Goal: Contribute content

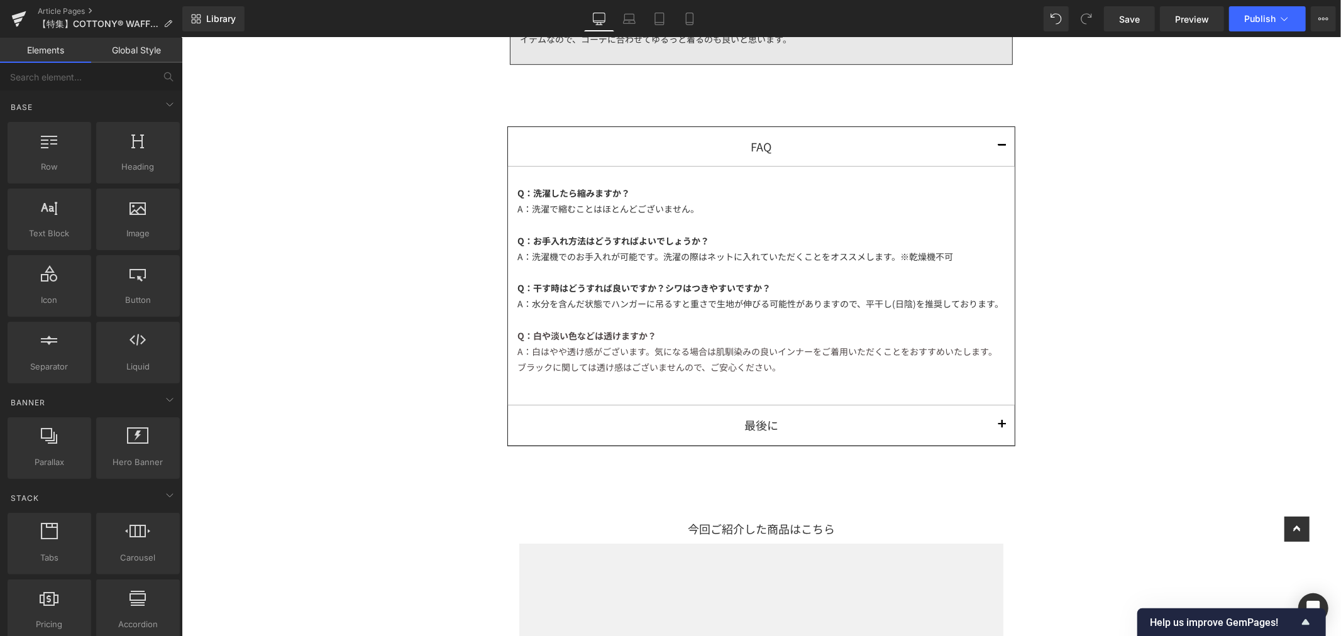
click at [1122, 11] on link "Save" at bounding box center [1129, 18] width 51 height 25
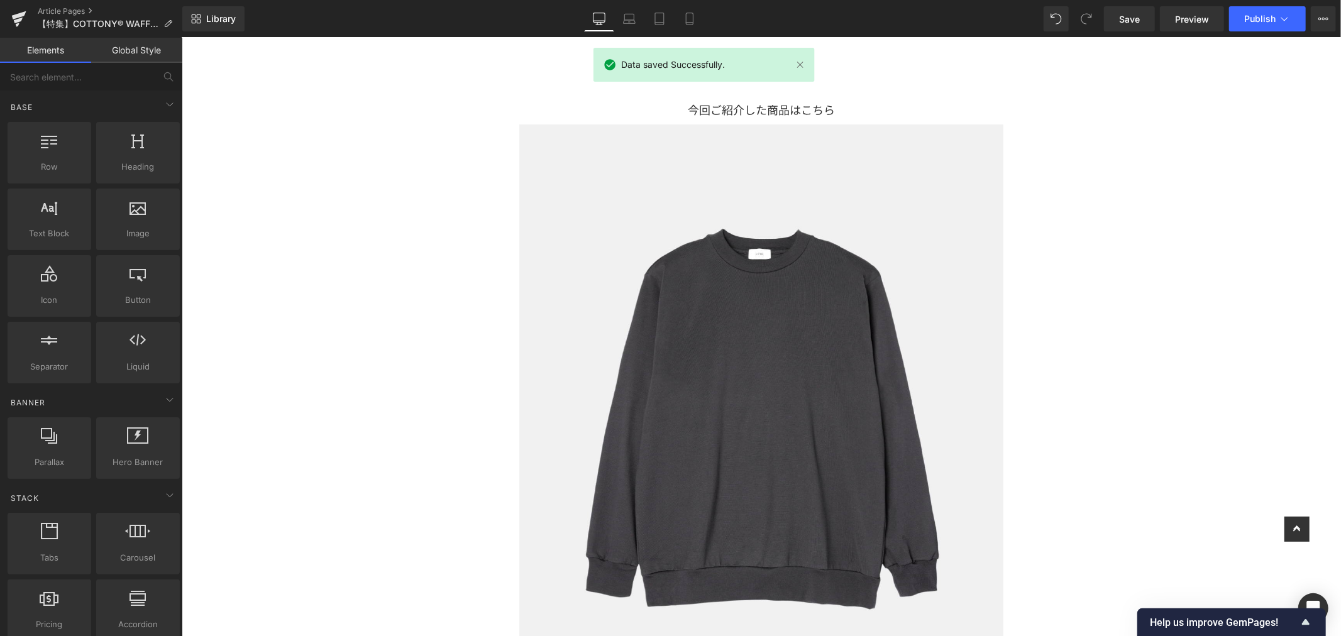
scroll to position [3561, 0]
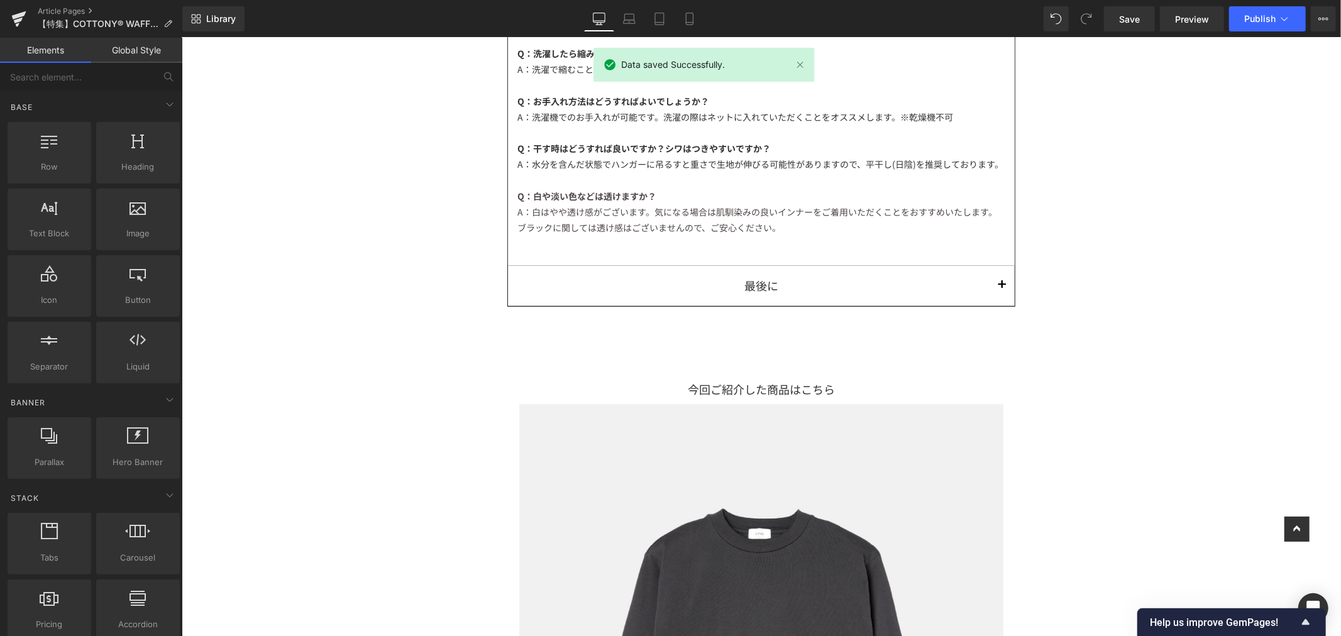
click at [779, 235] on div "ブラックに関しては透け感はございませんので、ご安心ください。" at bounding box center [761, 227] width 488 height 16
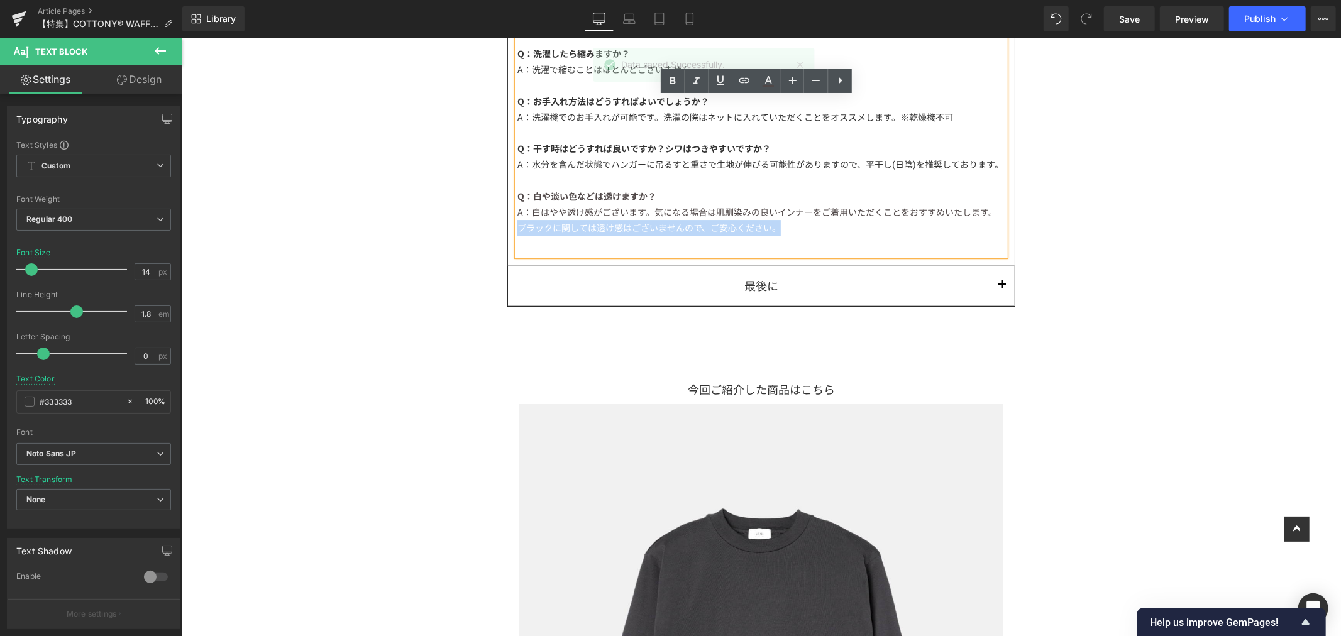
drag, startPoint x: 566, startPoint y: 245, endPoint x: 520, endPoint y: 236, distance: 47.5
click at [500, 237] on div "FAQ Text Block Q：洗濯したら縮みますか？ A：洗濯で縮むことはほとんどございません。 Q：お手入れ方法はどうすればよいでしょうか？ A：洗濯機…" at bounding box center [761, 158] width 528 height 414
click at [530, 217] on span "A：白はやや透け感がございます。気になる場合は肌馴染みの良いインナーをご着用いただくことをおすすめいたします。" at bounding box center [757, 211] width 480 height 13
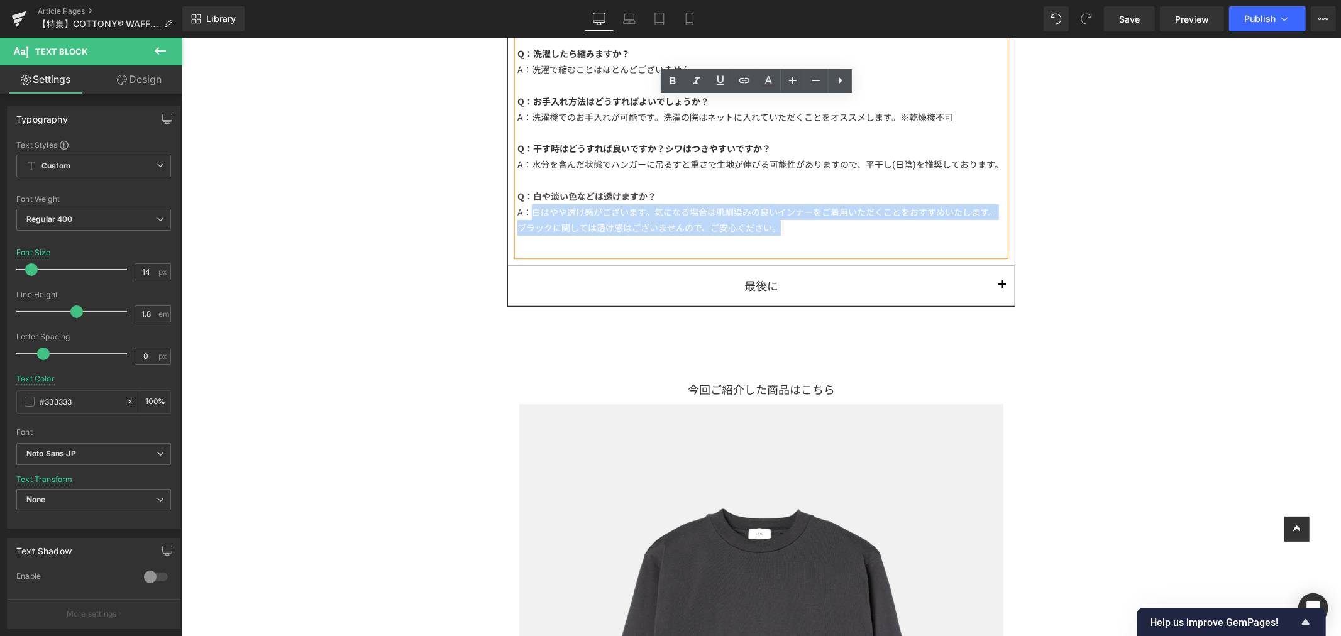
drag, startPoint x: 525, startPoint y: 230, endPoint x: 808, endPoint y: 245, distance: 282.6
click at [808, 245] on div "Q：洗濯したら縮みますか？ A：洗濯で縮むことはほとんどございません。 Q：お手入れ方法はどうすればよいでしょうか？ A：洗濯機でのお手入れが可能です。洗濯の…" at bounding box center [761, 145] width 488 height 219
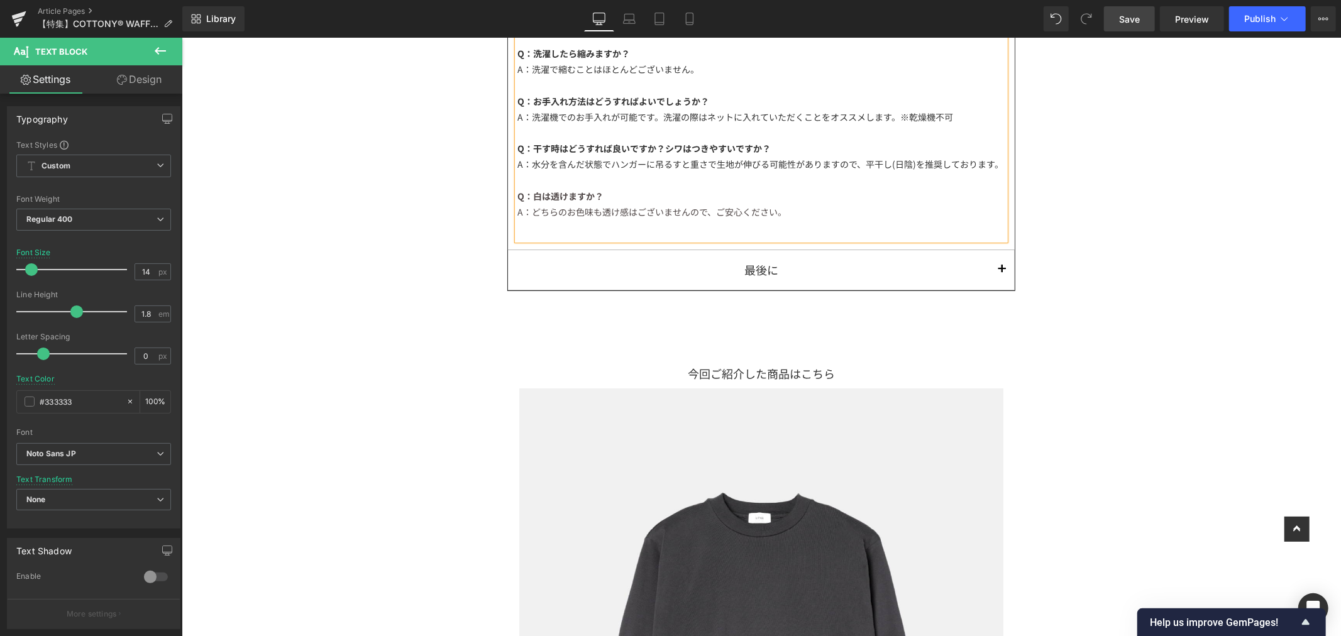
click at [1120, 16] on span "Save" at bounding box center [1129, 19] width 21 height 13
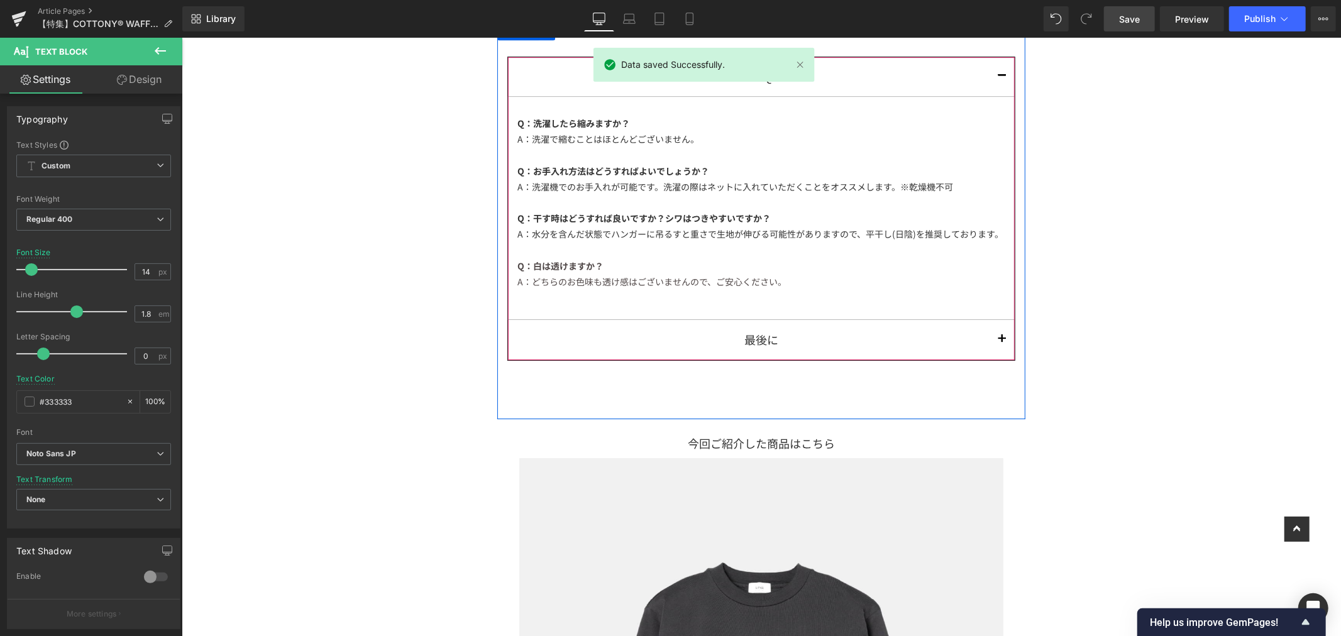
click at [993, 356] on button "button" at bounding box center [1001, 338] width 25 height 39
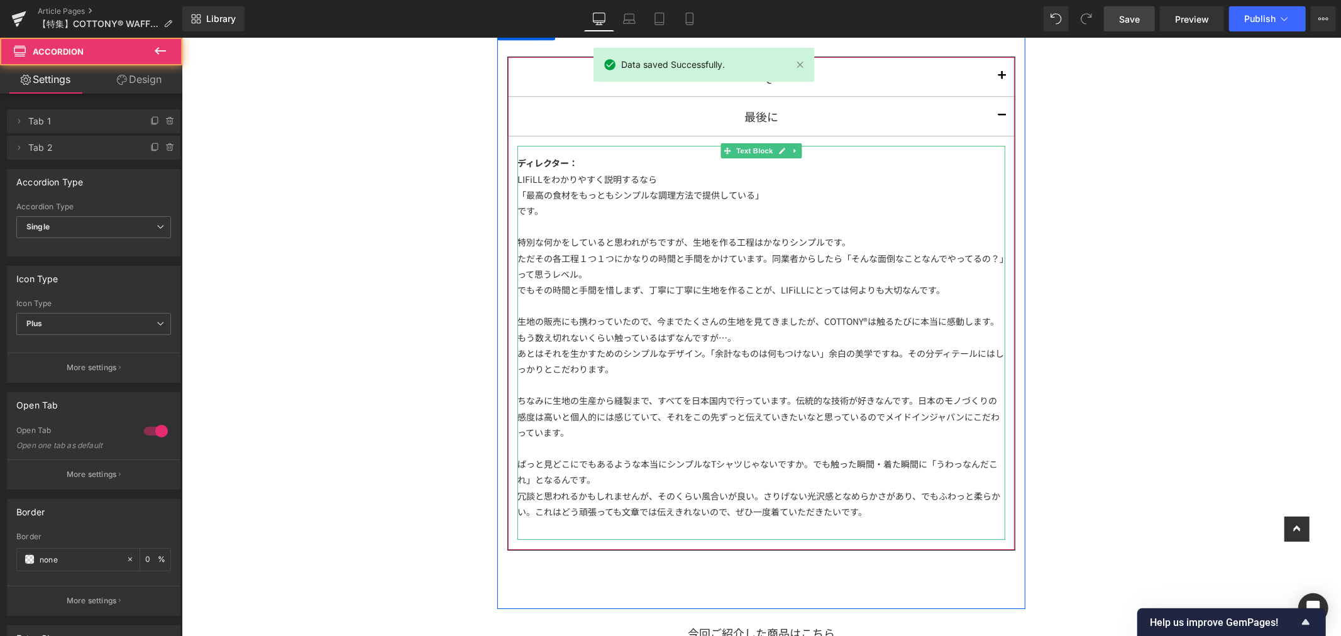
scroll to position [3561, 0]
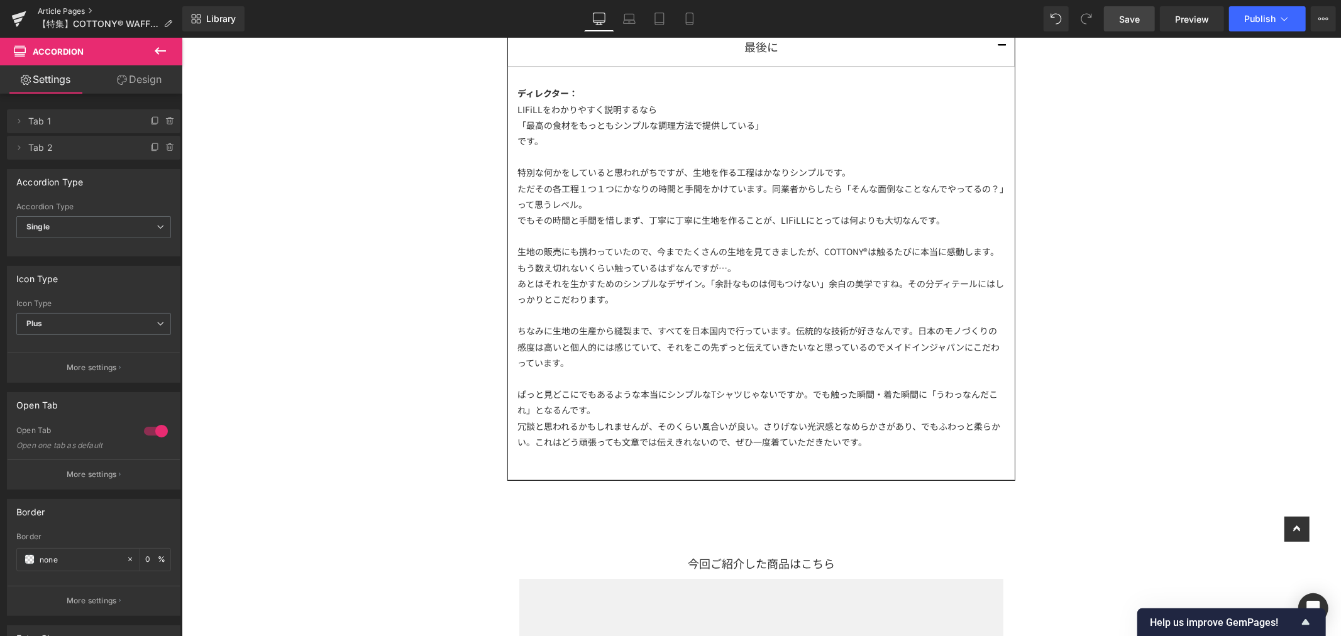
click at [64, 9] on link "Article Pages" at bounding box center [110, 11] width 145 height 10
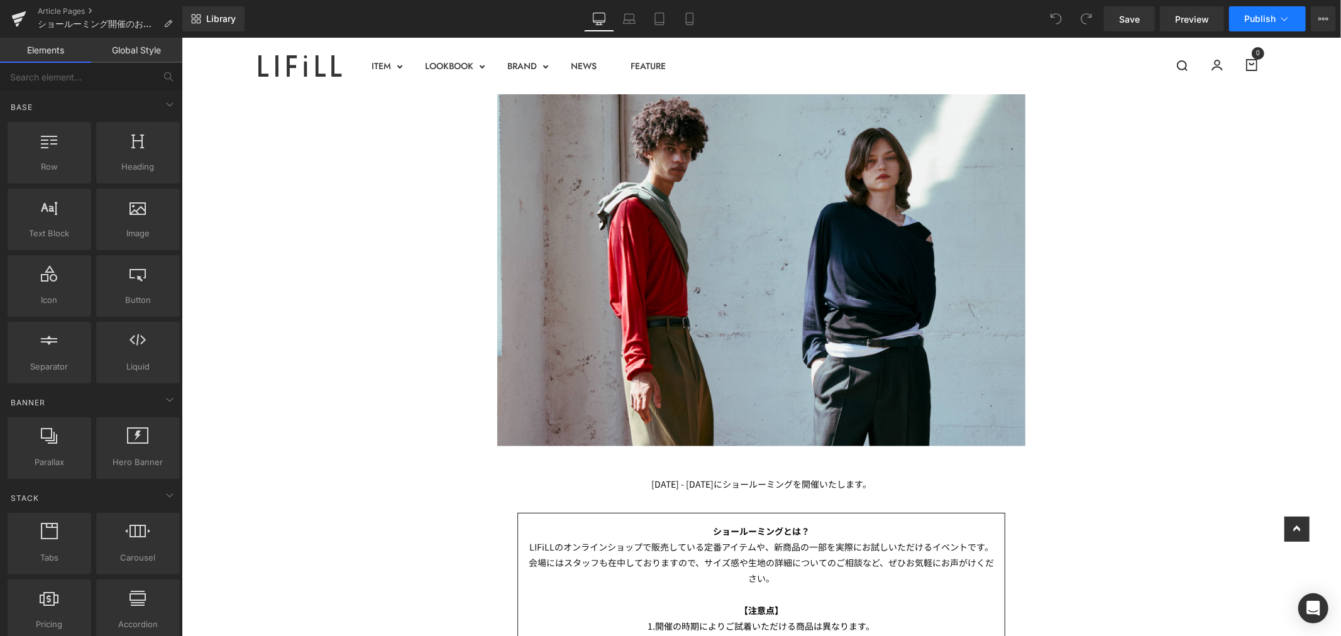
click at [1251, 26] on button "Publish" at bounding box center [1267, 18] width 77 height 25
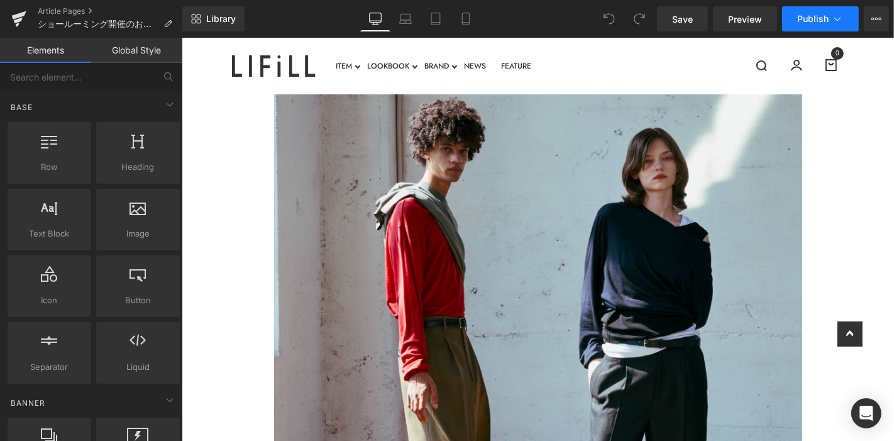
click at [830, 18] on button "Publish" at bounding box center [820, 18] width 77 height 25
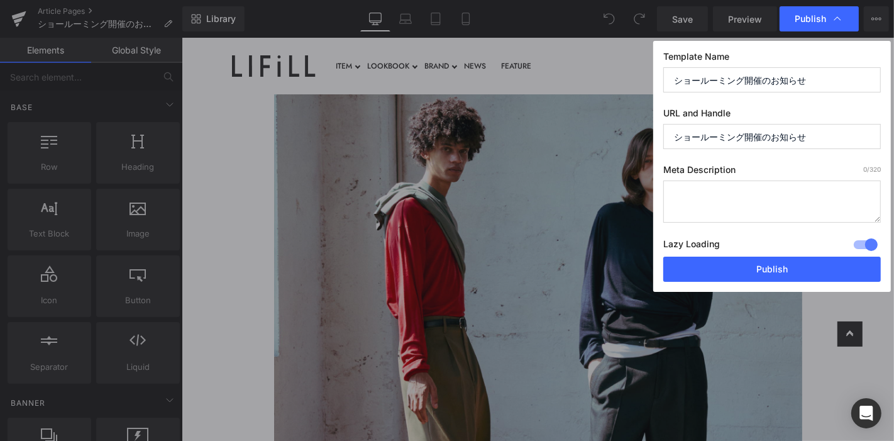
drag, startPoint x: 811, startPoint y: 138, endPoint x: 595, endPoint y: 128, distance: 217.1
click at [595, 128] on div "Publish Template Name ショールーミング開催のお知らせ URL and Handle ショールーミング開催のお知らせ Meta Descr…" at bounding box center [447, 220] width 894 height 441
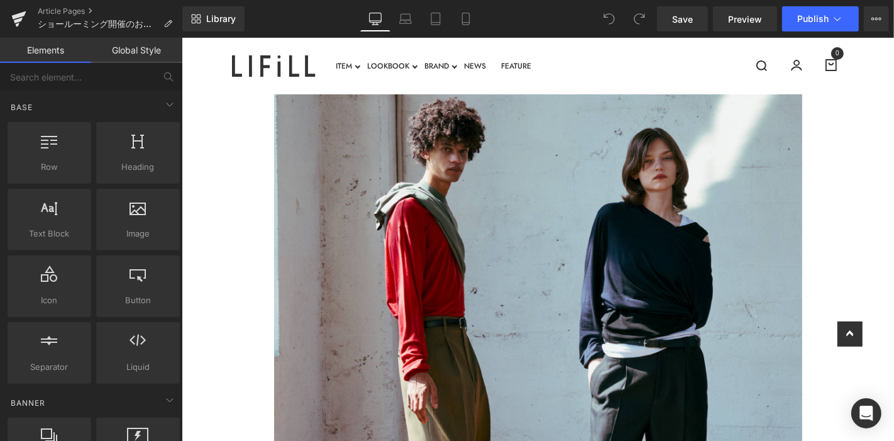
scroll to position [419, 0]
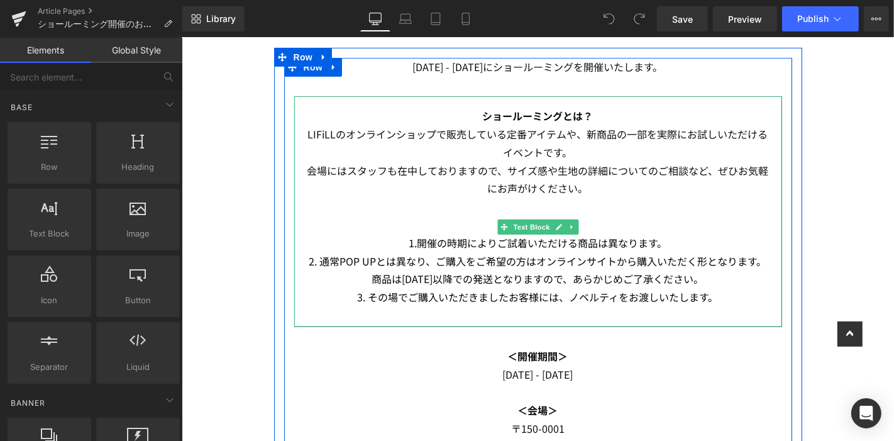
click at [600, 178] on p "会場にはスタッフも在中しておりますので、サイズ感や生地の詳細についてのご相談など、ぜひお気軽にお声がけください。" at bounding box center [537, 179] width 466 height 36
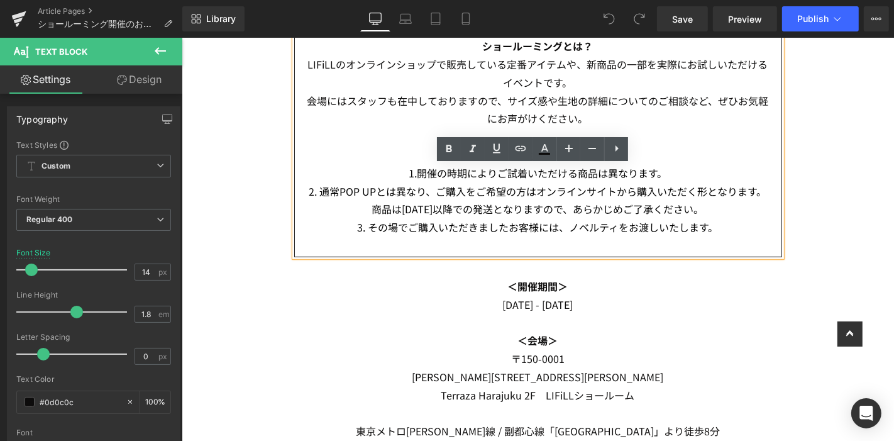
scroll to position [349, 0]
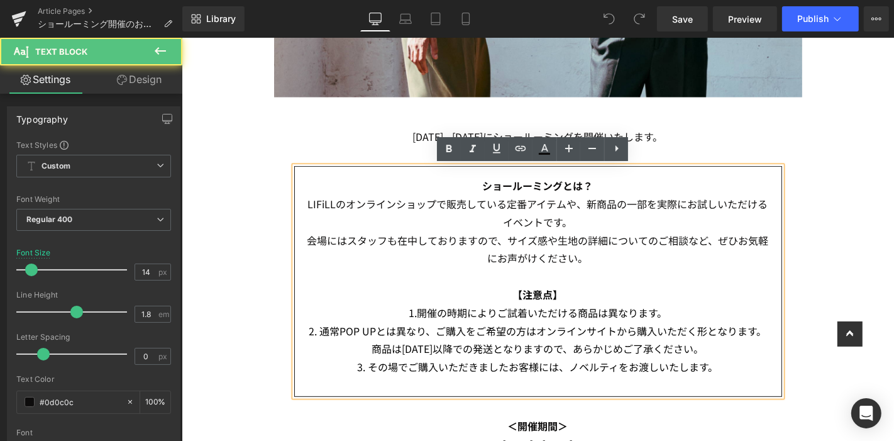
click at [604, 261] on p "会場にはスタッフも在中しておりますので、サイズ感や生地の詳細についてのご相談など、ぜひお気軽にお声がけください。" at bounding box center [537, 249] width 466 height 36
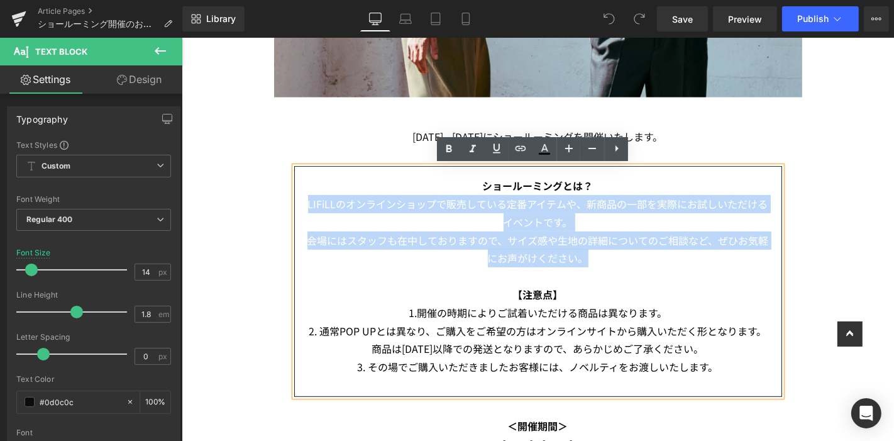
drag, startPoint x: 605, startPoint y: 264, endPoint x: 291, endPoint y: 203, distance: 320.1
click at [294, 203] on div "ショールーミングとは？ LIFiLLのオンラインショップで販売している定番アイテムや、新商品の一部を実際にお試しいただけるイベントです。 会場にはスタッフも在…" at bounding box center [538, 280] width 488 height 231
copy div "LIFiLLのオンラインショップで販売している定番アイテムや、新商品の一部を実際にお試しいただけるイベントです。 会場にはスタッフも在中しておりますので、サイ…"
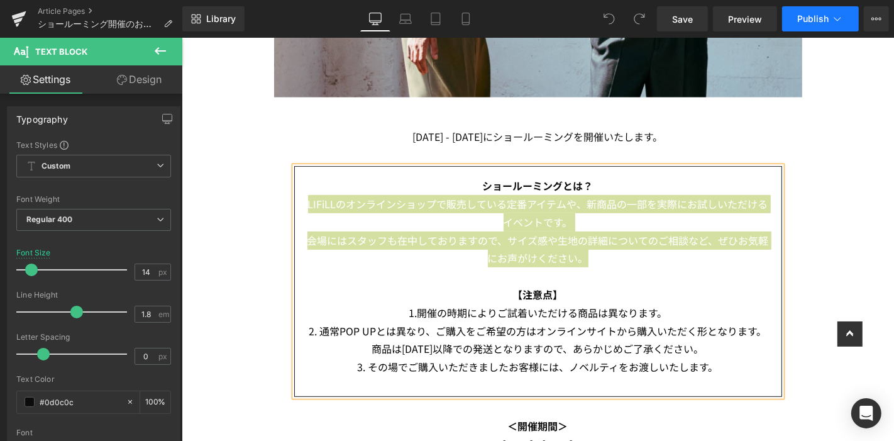
click at [822, 24] on button "Publish" at bounding box center [820, 18] width 77 height 25
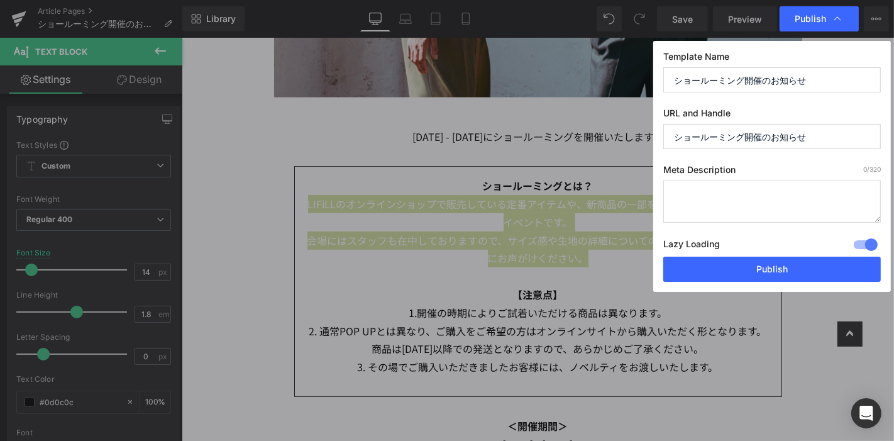
click at [788, 205] on textarea at bounding box center [771, 201] width 217 height 42
paste textarea "LIFiLLのオンラインショップで販売している定番アイテムや、新商品の一部を実際にお試しいただけるイベントです。 会場にはスタッフも在中しておりますので、サイ…"
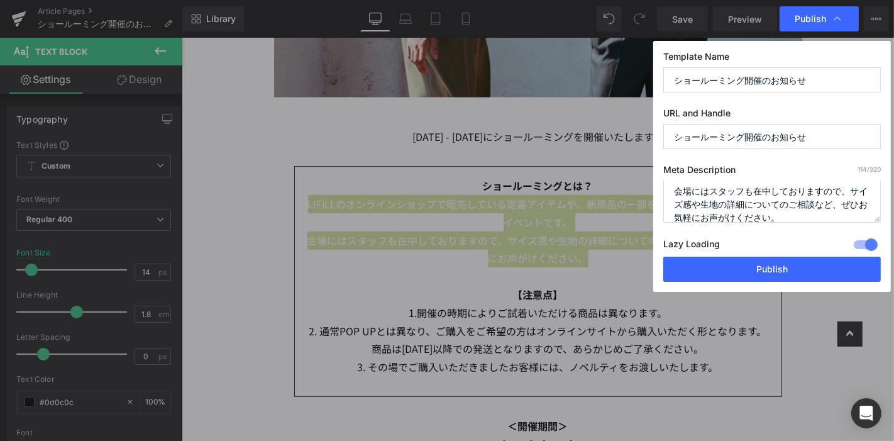
scroll to position [0, 0]
click at [676, 198] on textarea "LIFiLLのオンラインショップで販売している定番アイテムや、新商品の一部を実際にお試しいただけるイベントです。 会場にはスタッフも在中しておりますので、サイ…" at bounding box center [771, 201] width 217 height 42
click at [784, 198] on textarea "10/18～10/19も2日間限定でショールーミングを開催いたします。LIFiLLのオンラインショップで販売している定番アイテムや、新商品の一部を実際にお試し…" at bounding box center [771, 201] width 217 height 42
click at [806, 207] on textarea "10/18～10/19も2日間限定で東京ショールーミングを開催いたします。LIFiLLのオンラインショップで販売している定番アイテムや、新商品の一部を実際にお…" at bounding box center [771, 201] width 217 height 42
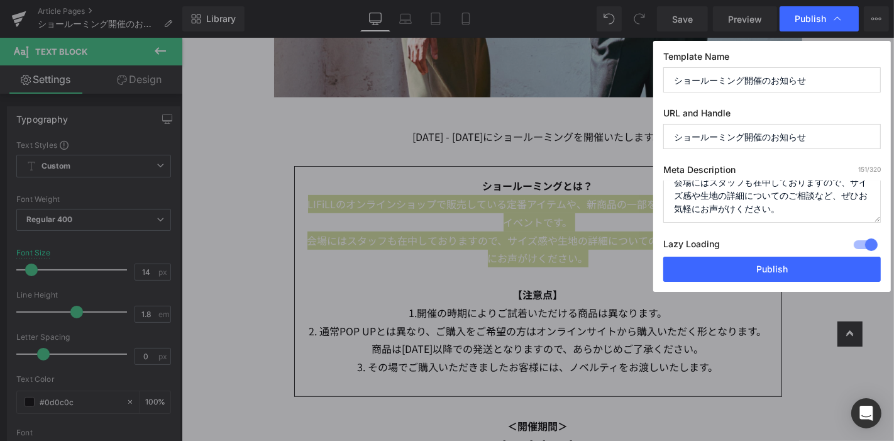
type textarea "10/18～10/19も2日間限定で東京ショールーミングを開催いたします。LIFiLLのオンラインショップで販売している定番アイテムや、新商品の一部を実際にお…"
drag, startPoint x: 815, startPoint y: 134, endPoint x: 605, endPoint y: 155, distance: 211.6
click at [605, 155] on div "Publish Template Name ショールーミング開催のお知らせ URL and Handle ショールーミング開催のお知らせ Meta Descr…" at bounding box center [447, 220] width 894 height 441
click at [833, 134] on input "ショールーミング開催のお知らせ" at bounding box center [771, 136] width 217 height 25
drag, startPoint x: 843, startPoint y: 136, endPoint x: 564, endPoint y: 162, distance: 279.6
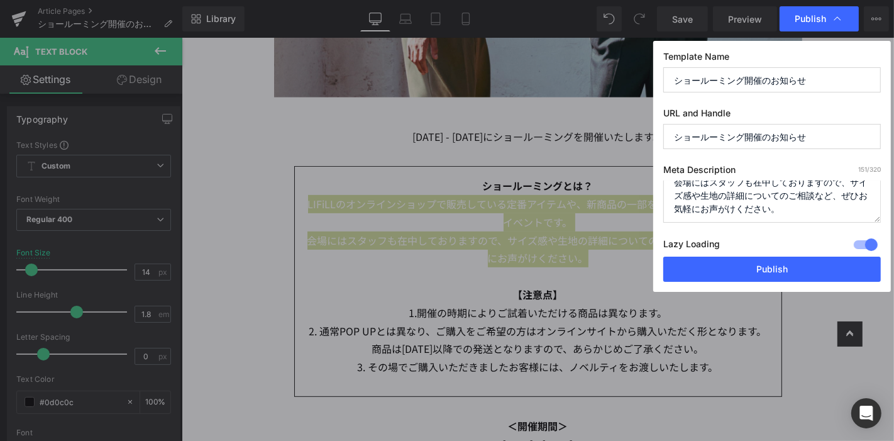
click at [566, 161] on div "Publish Template Name ショールーミング開催のお知らせ URL and Handle ショールーミング開催のお知らせ Meta Descr…" at bounding box center [447, 220] width 894 height 441
paste input "showrooming"
click at [669, 131] on input "showrooming" at bounding box center [771, 136] width 217 height 25
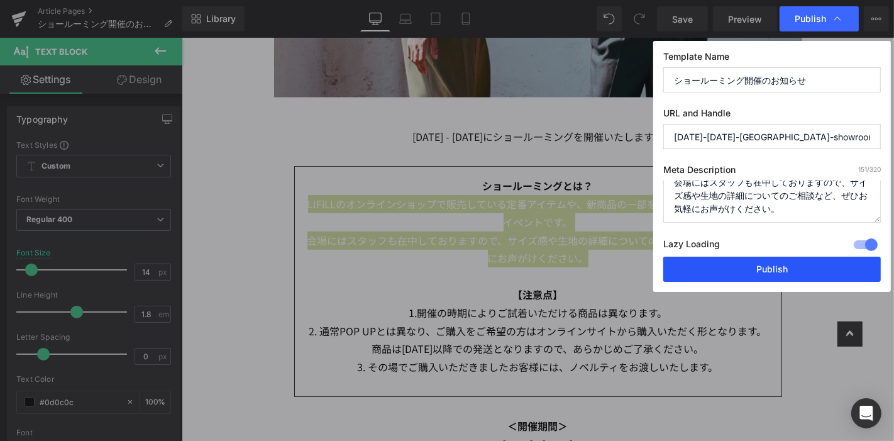
type input "1018-1019-tokyo-showrooming"
click at [813, 265] on button "Publish" at bounding box center [771, 268] width 217 height 25
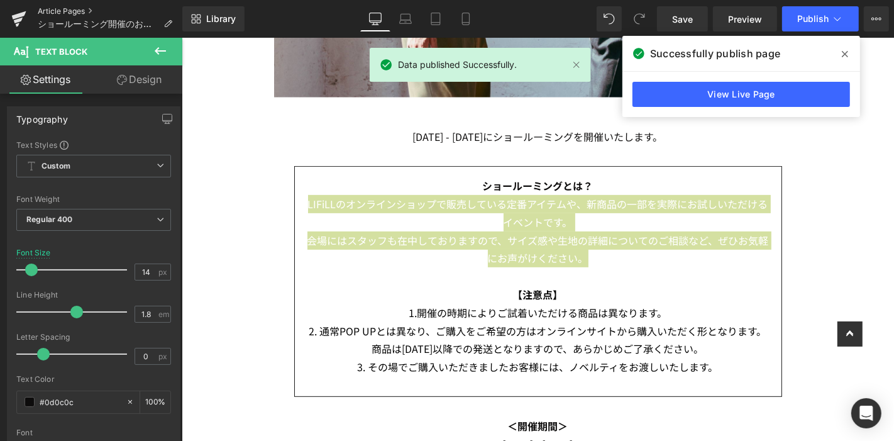
click at [76, 8] on link "Article Pages" at bounding box center [110, 11] width 145 height 10
